Goal: Information Seeking & Learning: Learn about a topic

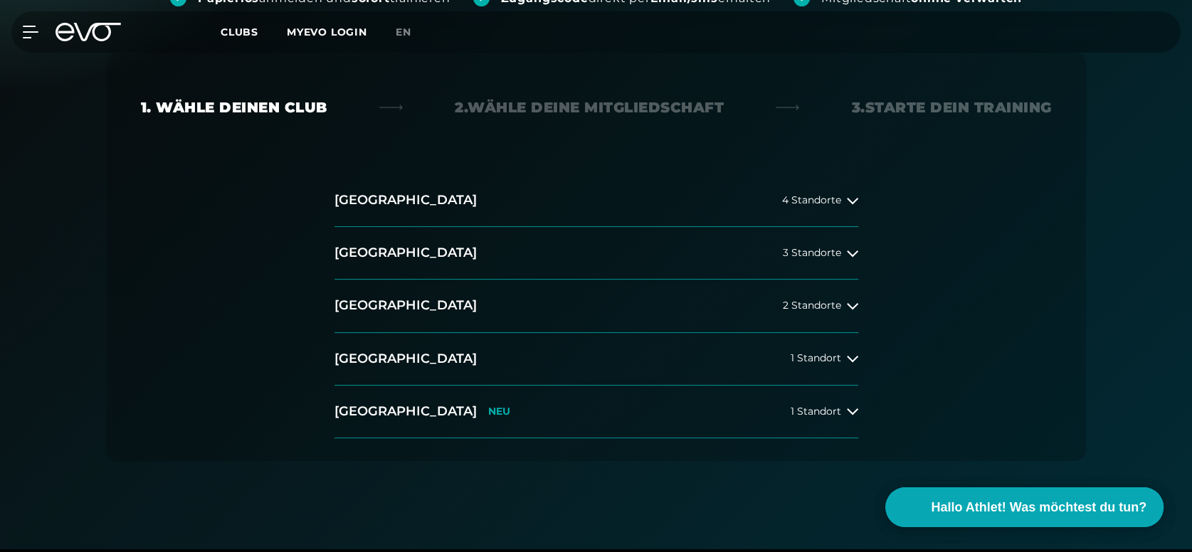
scroll to position [284, 0]
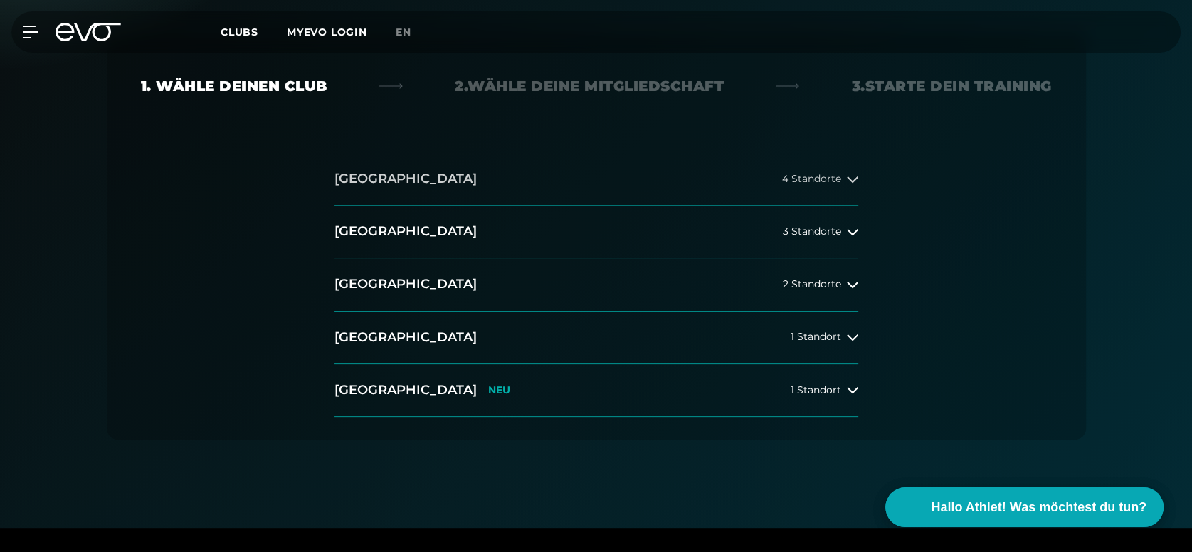
click at [417, 174] on button "[GEOGRAPHIC_DATA] 4 Standorte" at bounding box center [596, 179] width 524 height 53
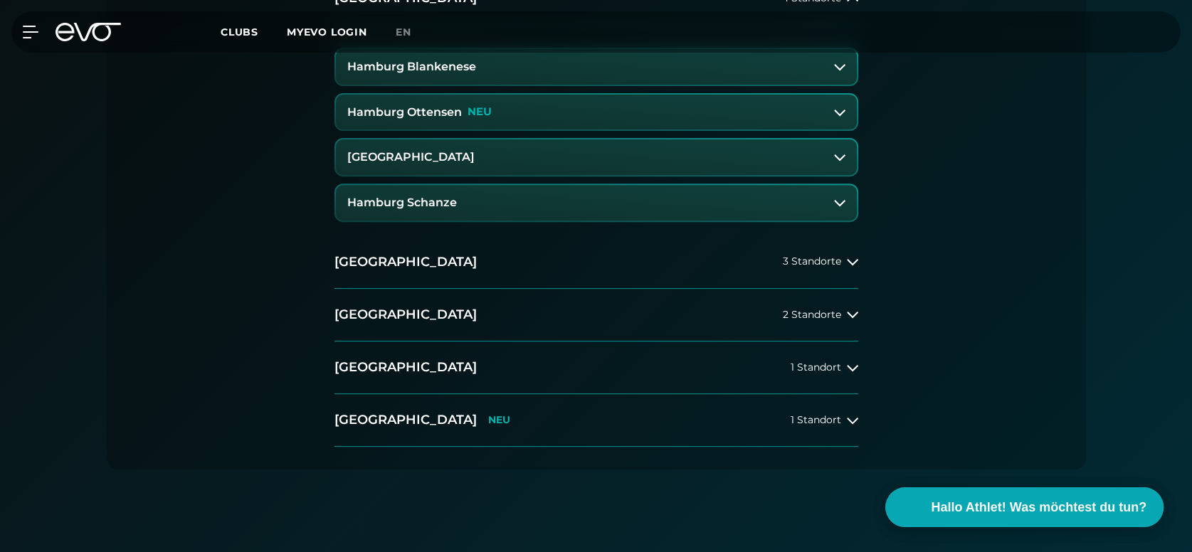
scroll to position [497, 0]
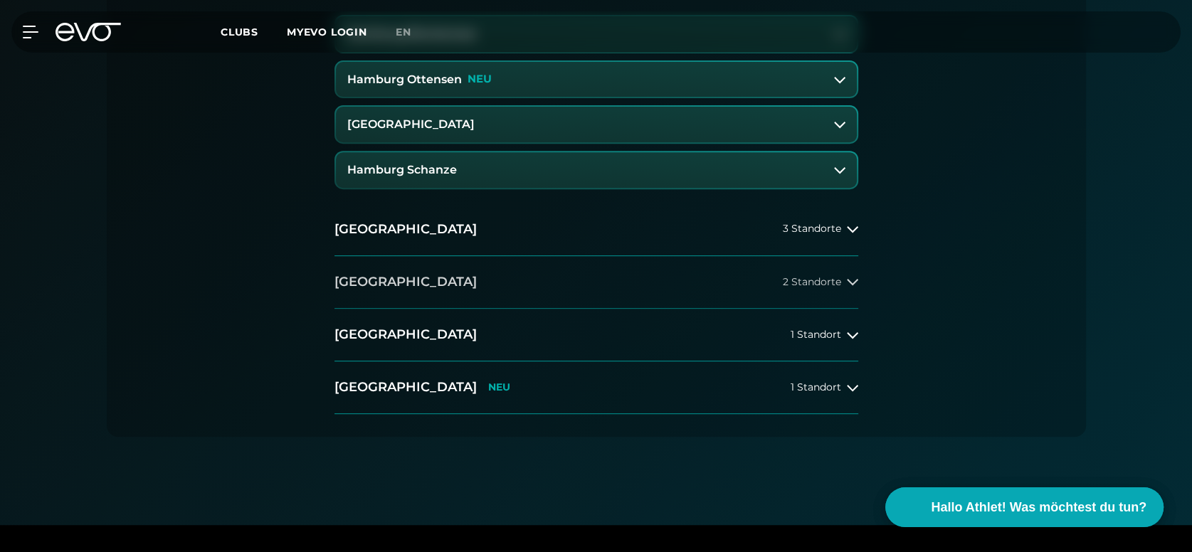
click at [400, 280] on h2 "[GEOGRAPHIC_DATA]" at bounding box center [405, 282] width 142 height 18
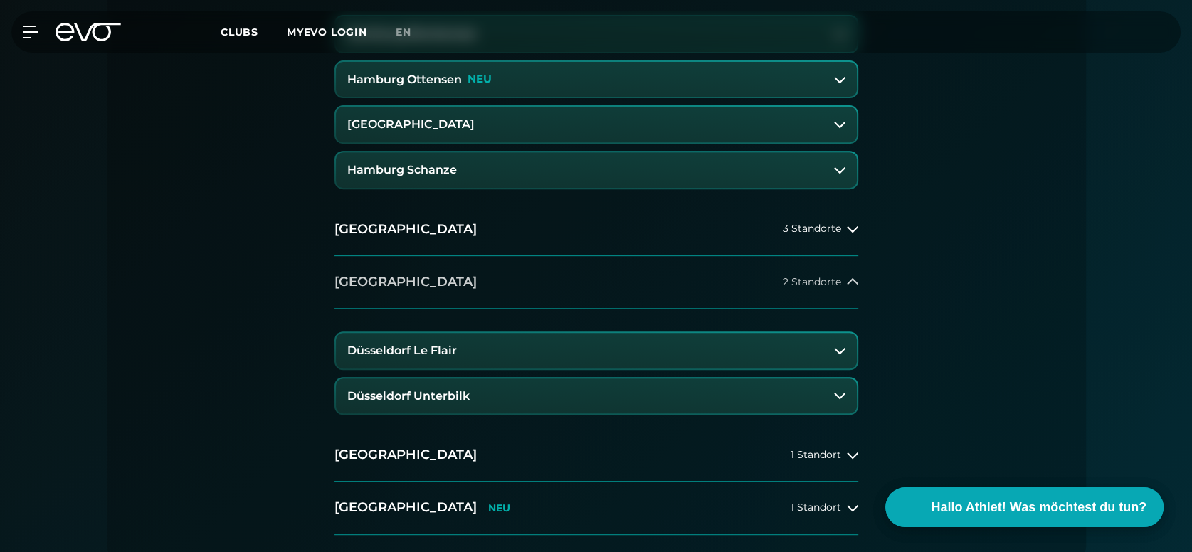
click at [400, 280] on h2 "[GEOGRAPHIC_DATA]" at bounding box center [405, 282] width 142 height 18
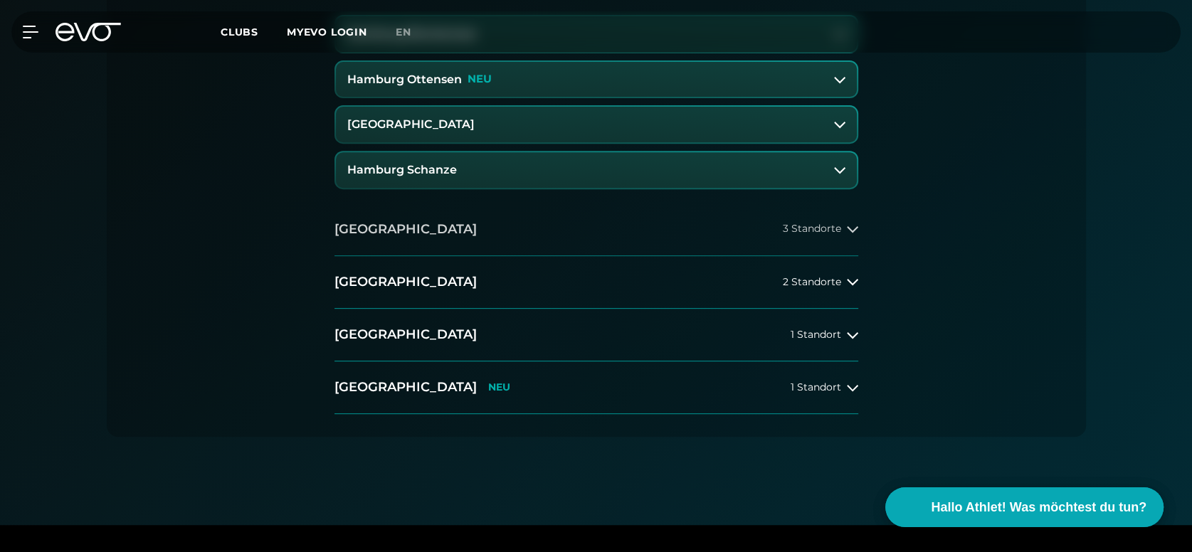
click at [395, 248] on button "[GEOGRAPHIC_DATA] 3 Standorte" at bounding box center [596, 230] width 524 height 53
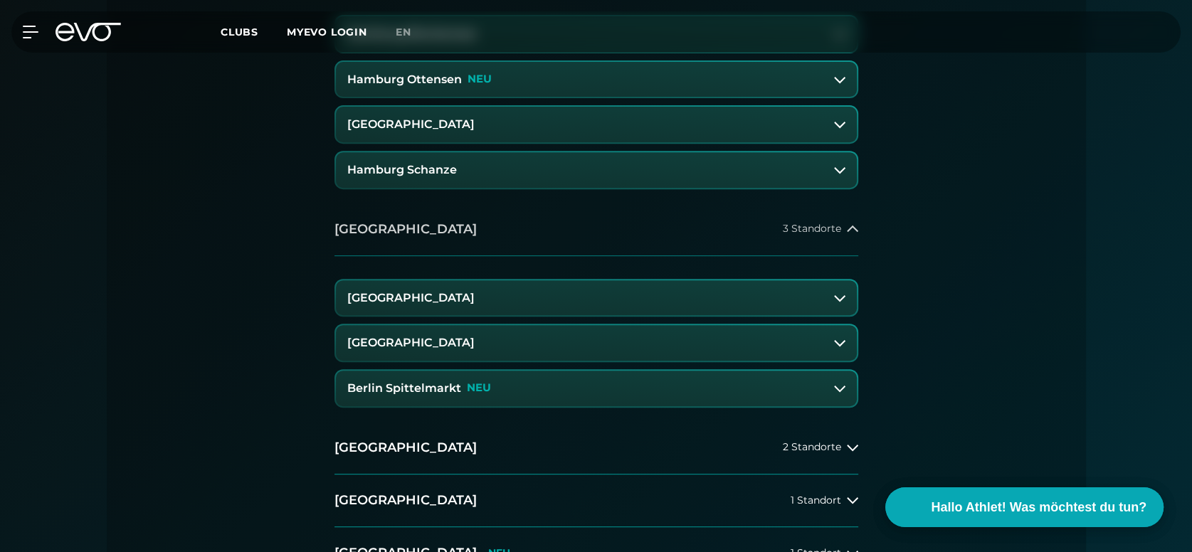
click at [395, 248] on button "[GEOGRAPHIC_DATA] 3 Standorte" at bounding box center [596, 230] width 524 height 53
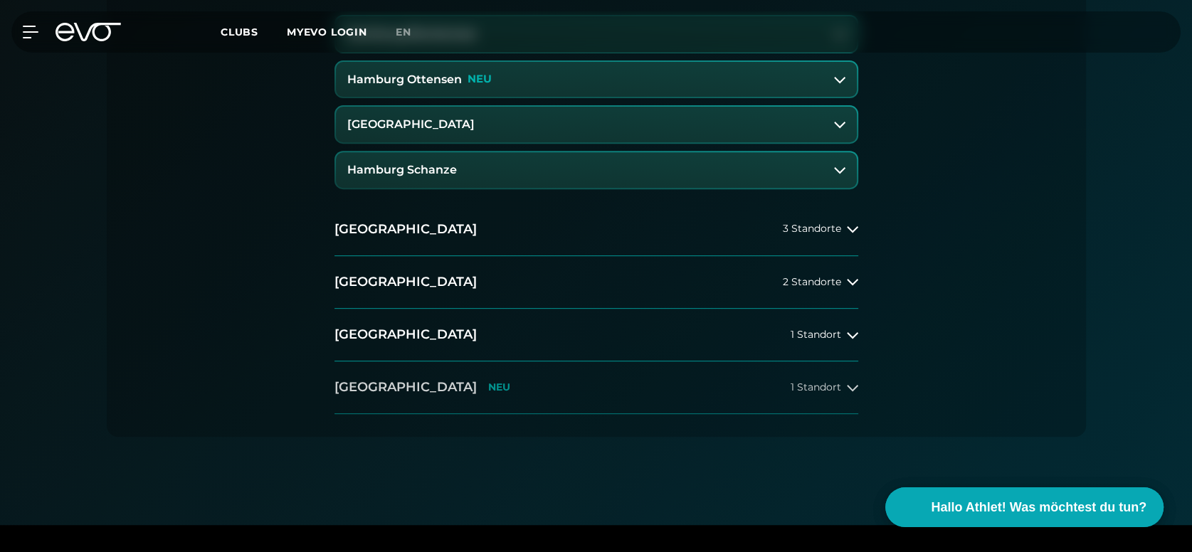
click at [367, 388] on h2 "[GEOGRAPHIC_DATA]" at bounding box center [405, 388] width 142 height 18
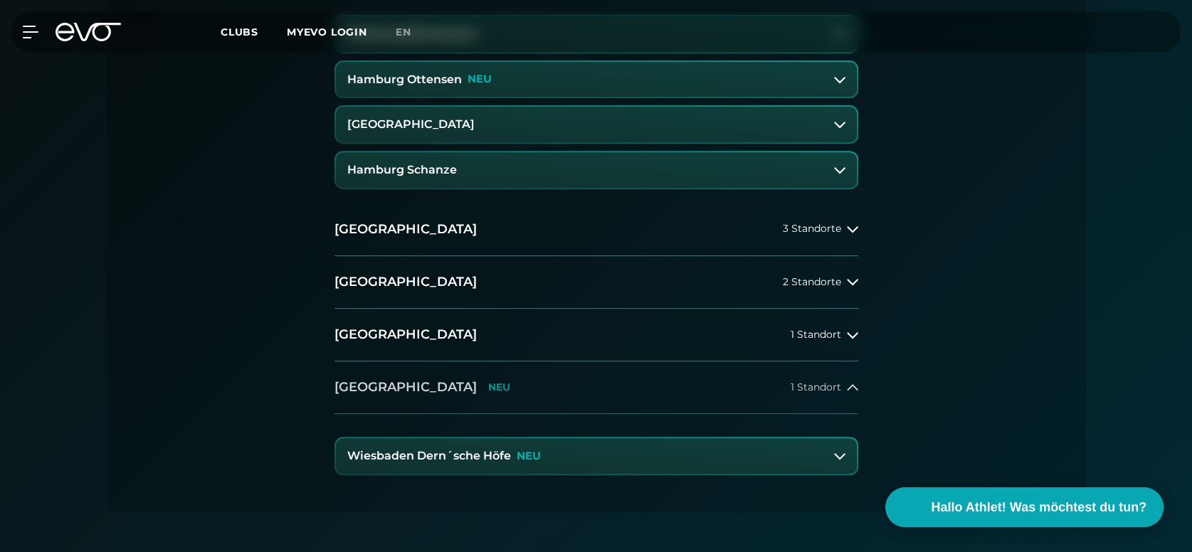
click at [367, 388] on h2 "[GEOGRAPHIC_DATA]" at bounding box center [405, 388] width 142 height 18
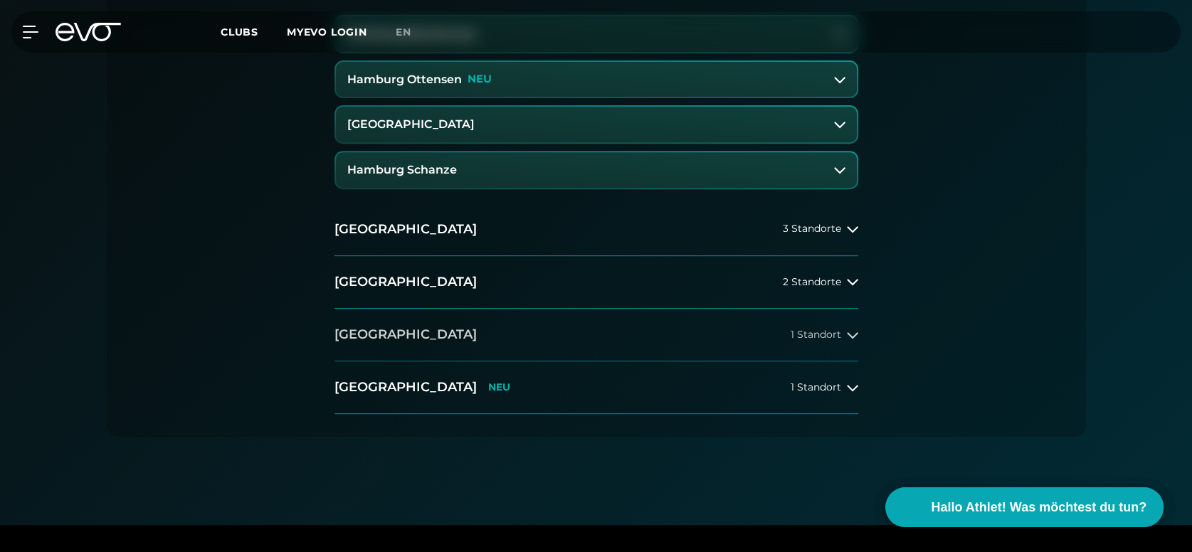
click at [384, 335] on h2 "[GEOGRAPHIC_DATA]" at bounding box center [405, 335] width 142 height 18
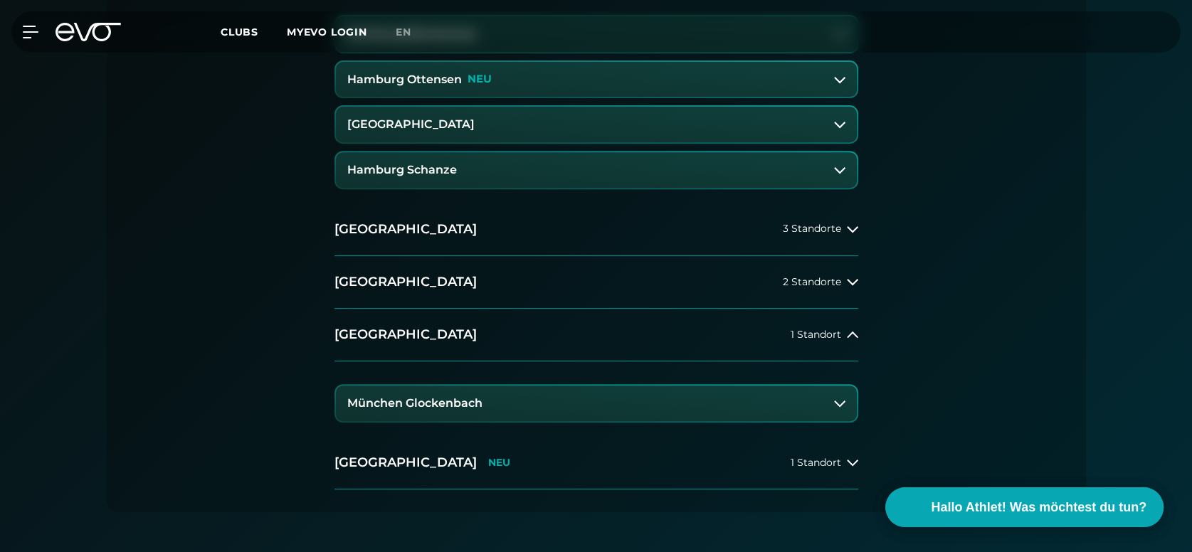
click at [389, 406] on h3 "München Glockenbach" at bounding box center [414, 403] width 135 height 13
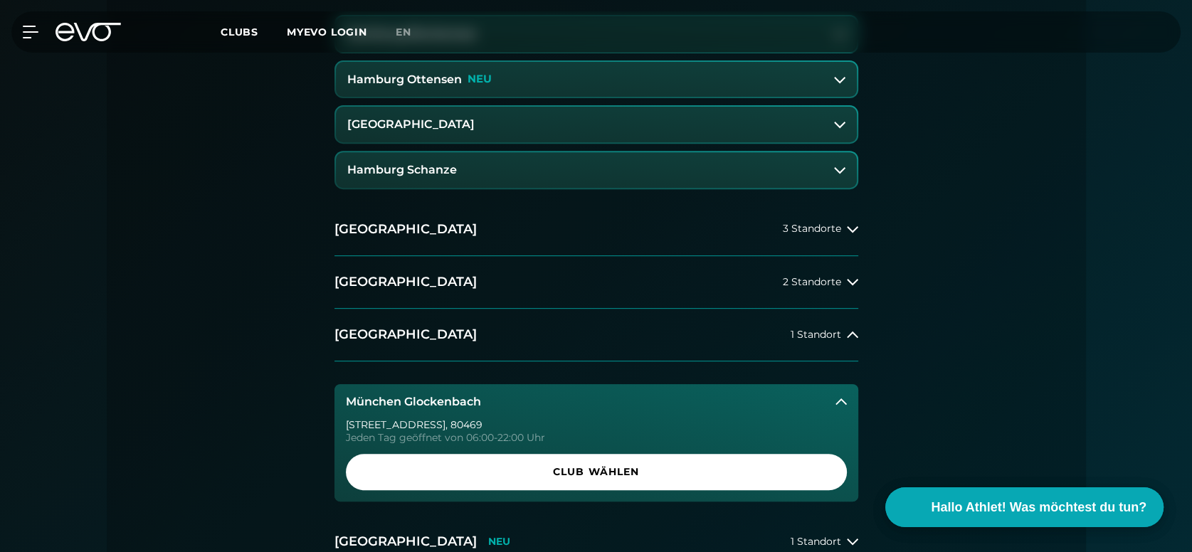
click at [446, 406] on h3 "München Glockenbach" at bounding box center [413, 402] width 135 height 13
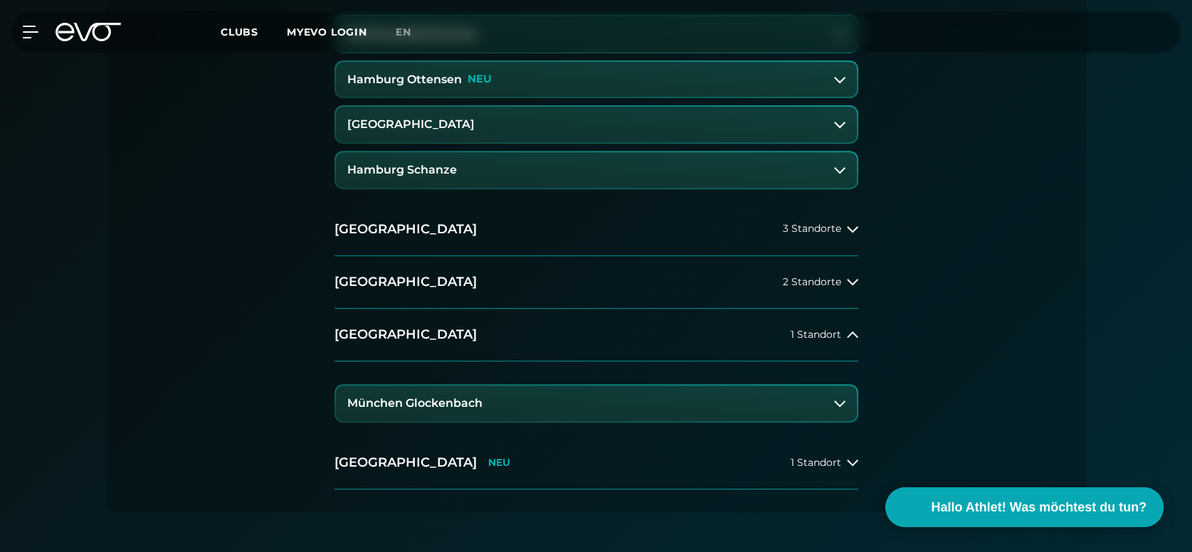
click at [403, 409] on h3 "München Glockenbach" at bounding box center [414, 403] width 135 height 13
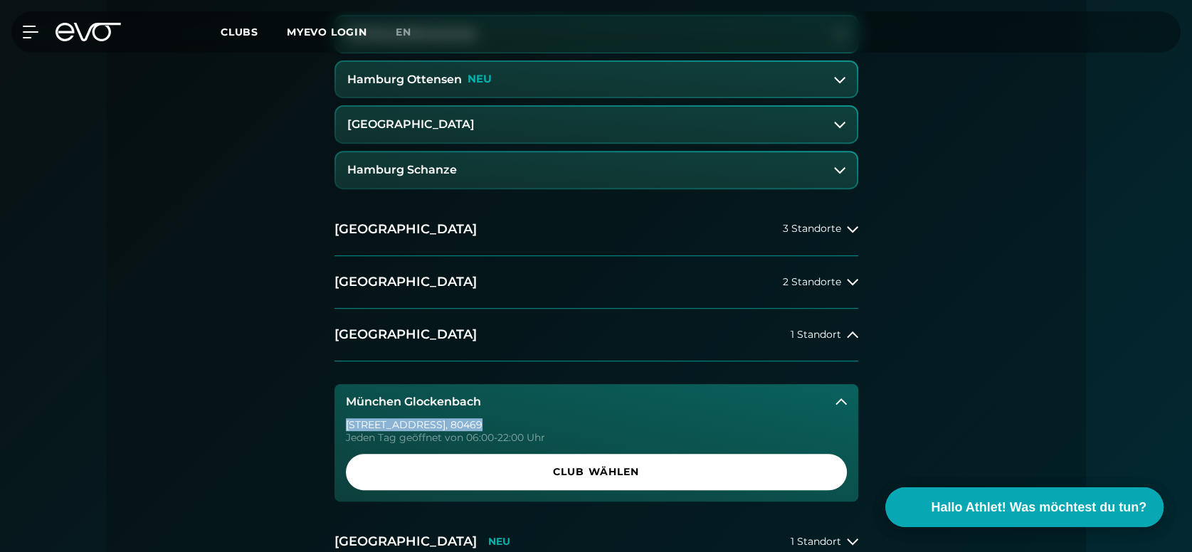
drag, startPoint x: 345, startPoint y: 421, endPoint x: 488, endPoint y: 424, distance: 142.4
click at [488, 424] on div "[STREET_ADDRESS] Tag geöffnet von 06:00-22:00 Uhr Club wählen" at bounding box center [596, 461] width 524 height 82
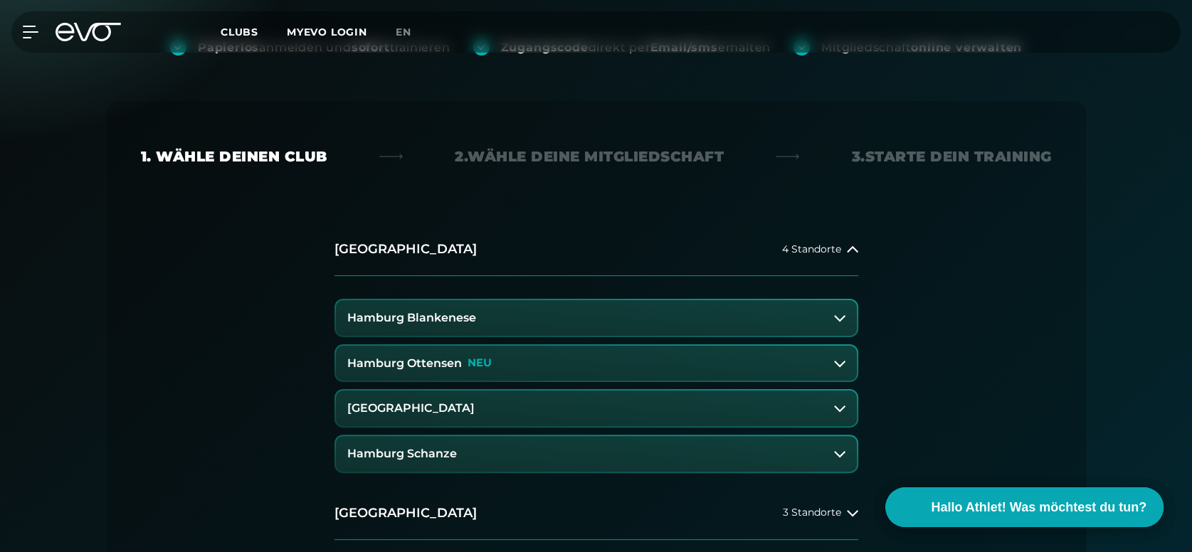
click at [288, 367] on div "[GEOGRAPHIC_DATA] 4 Standorte [GEOGRAPHIC_DATA] Blankenese [GEOGRAPHIC_DATA] Ot…" at bounding box center [596, 549] width 911 height 652
